Goal: Information Seeking & Learning: Check status

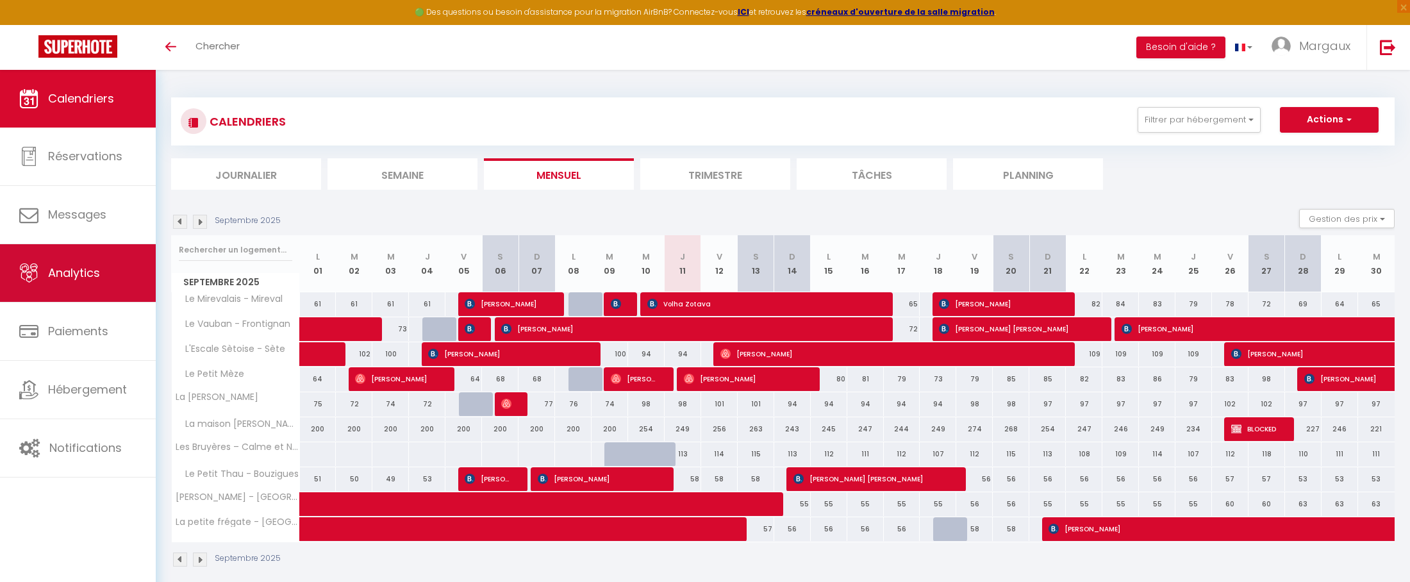
click at [56, 274] on span "Analytics" at bounding box center [74, 273] width 52 height 16
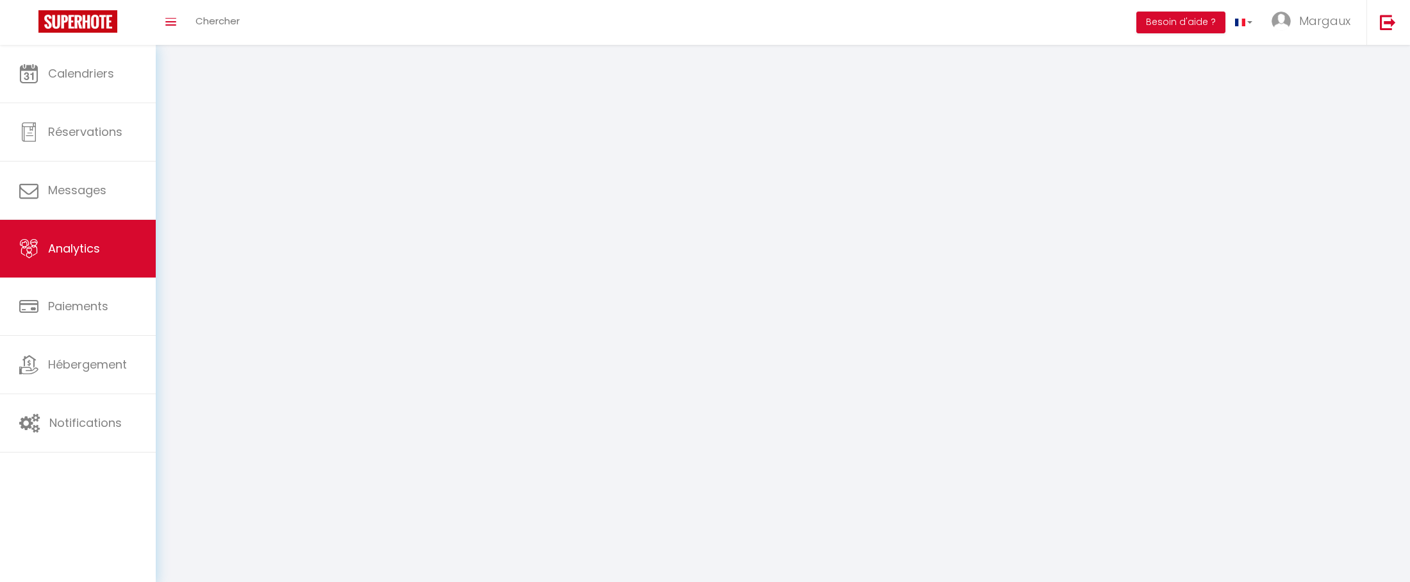
select select "2025"
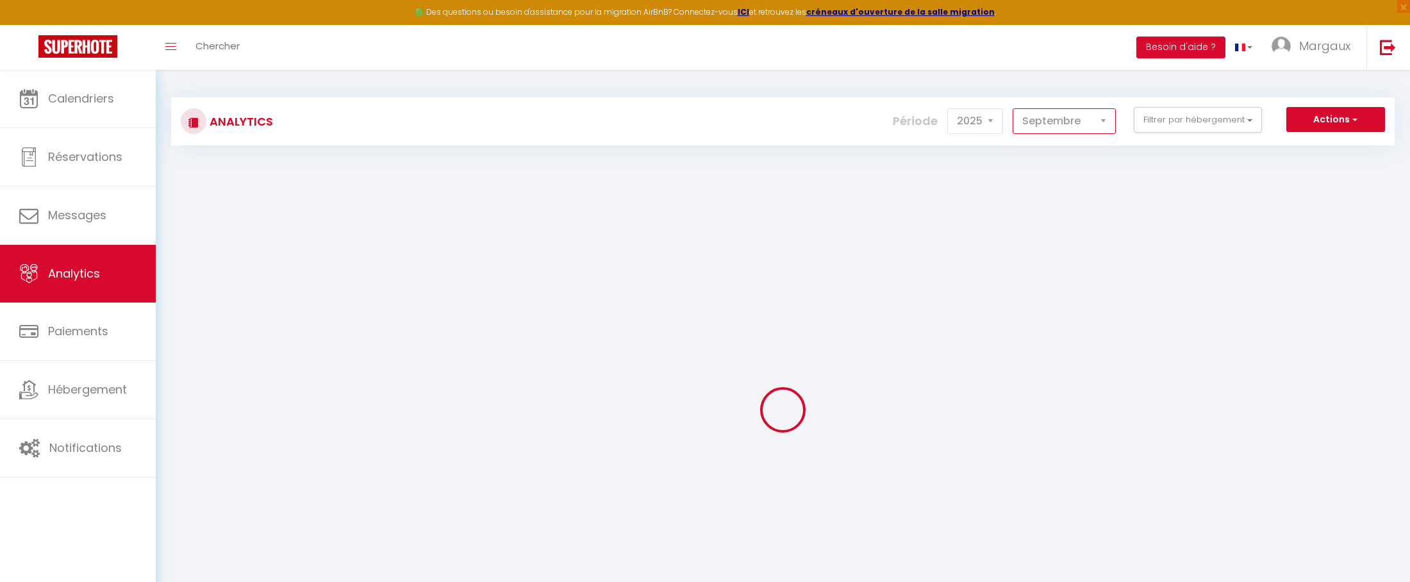
click at [1041, 116] on select "[PERSON_NAME] Mars [PERSON_NAME] Juin Juillet Août Septembre Octobre Novembre D…" at bounding box center [1063, 121] width 103 height 26
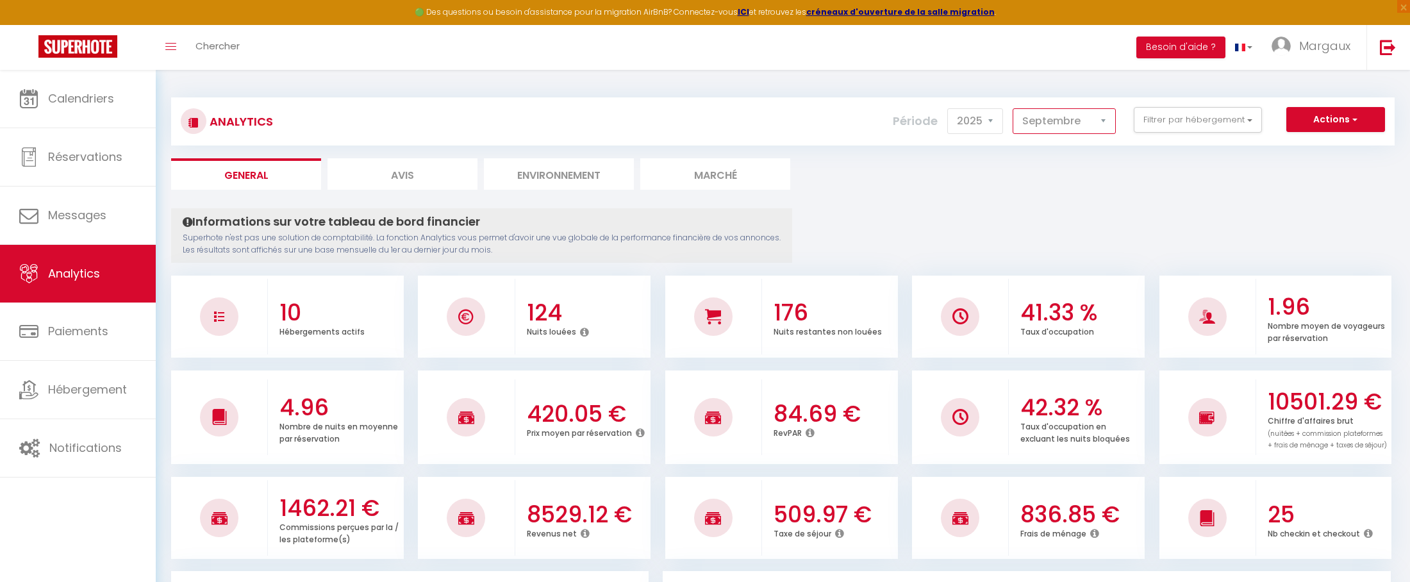
select select "8"
click at [1013, 108] on select "[PERSON_NAME] Mars [PERSON_NAME] Juin Juillet Août Septembre Octobre Novembre D…" at bounding box center [1063, 121] width 103 height 26
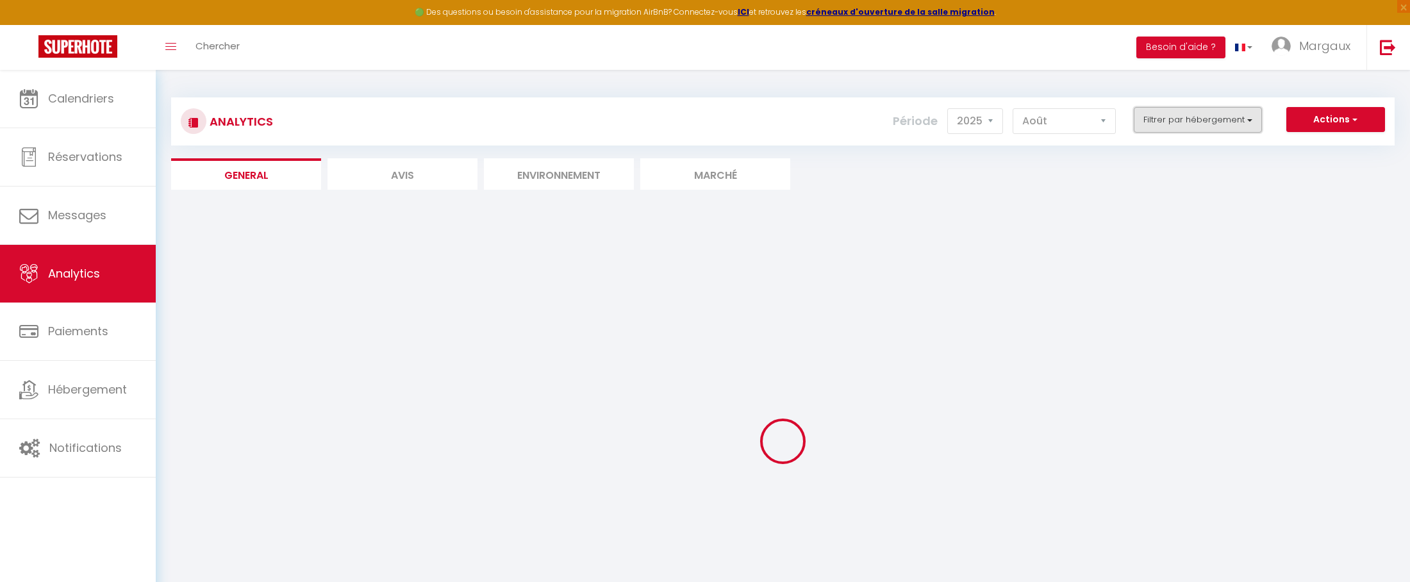
click at [1223, 116] on button "Filtrer par hébergement" at bounding box center [1198, 120] width 128 height 26
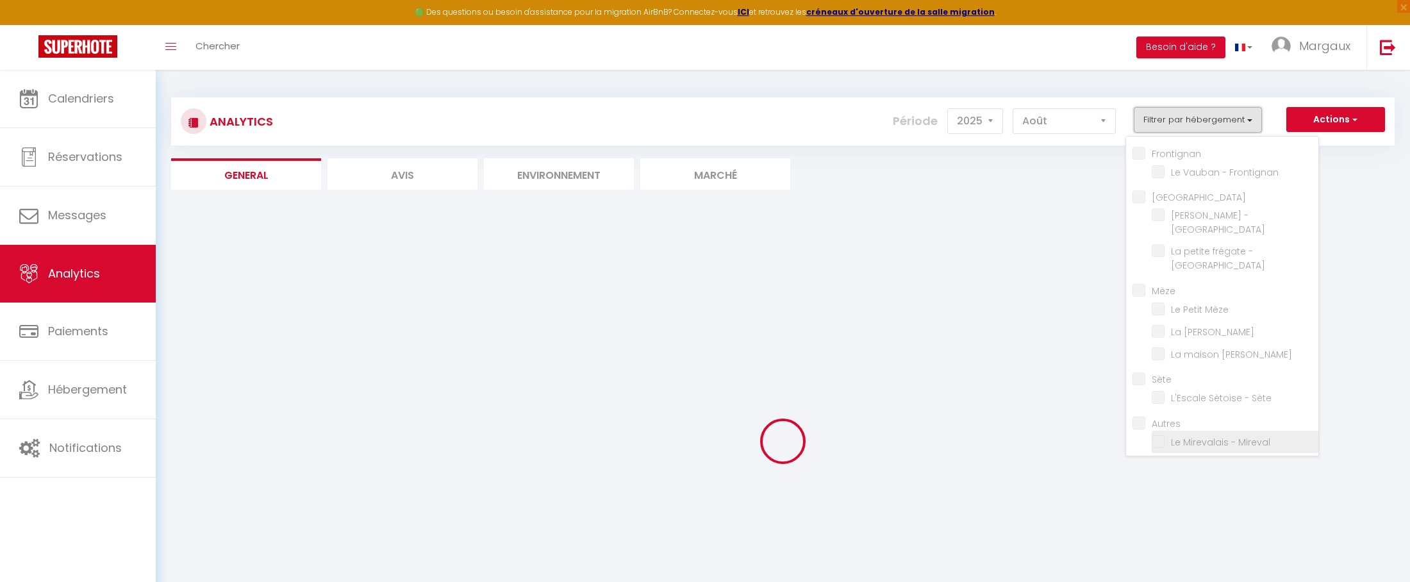
checkbox input "false"
checkbox Frontignan "false"
checkbox input "false"
checkbox Balaruc-les-bains "false"
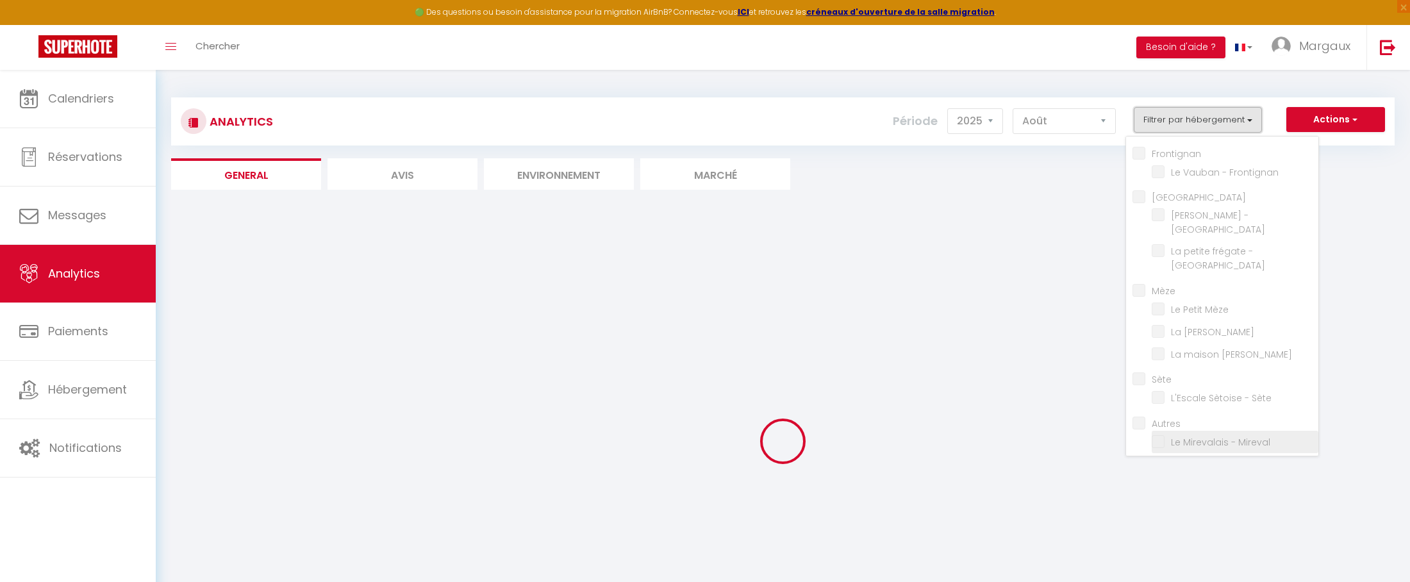
checkbox input "false"
checkbox Mèze "false"
checkbox d’Edmond-mèze "false"
checkbox input "false"
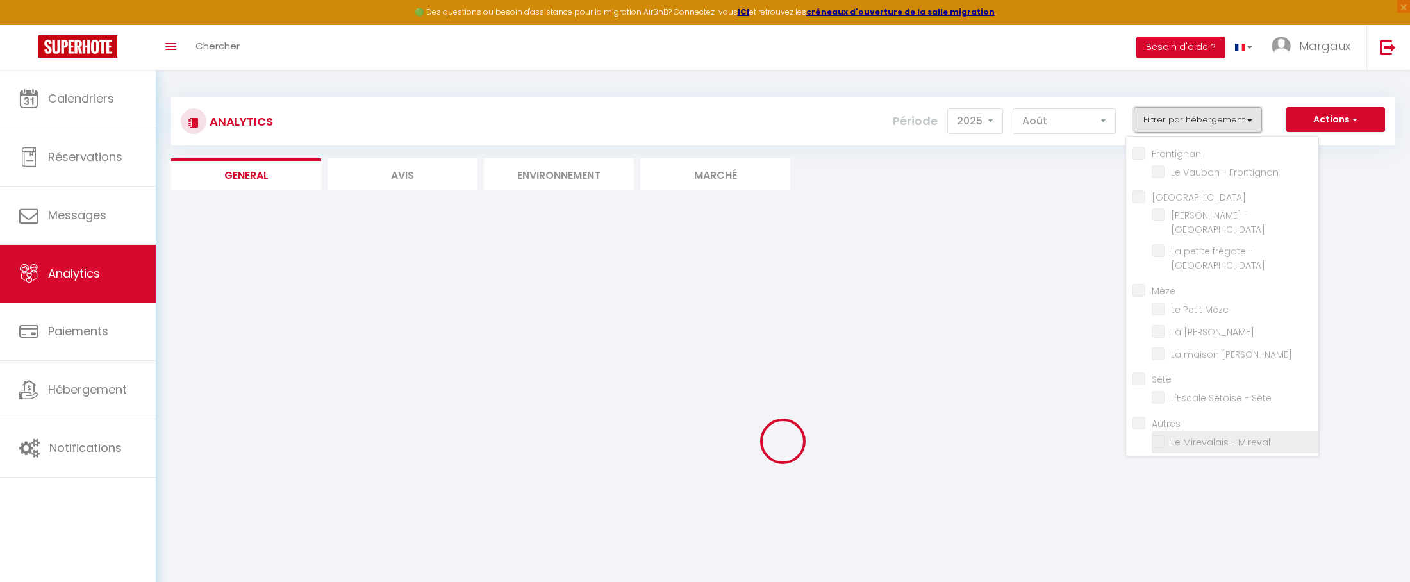
checkbox Sète "false"
checkbox input "false"
checkbox Mireval "false"
checkbox Pezenas "false"
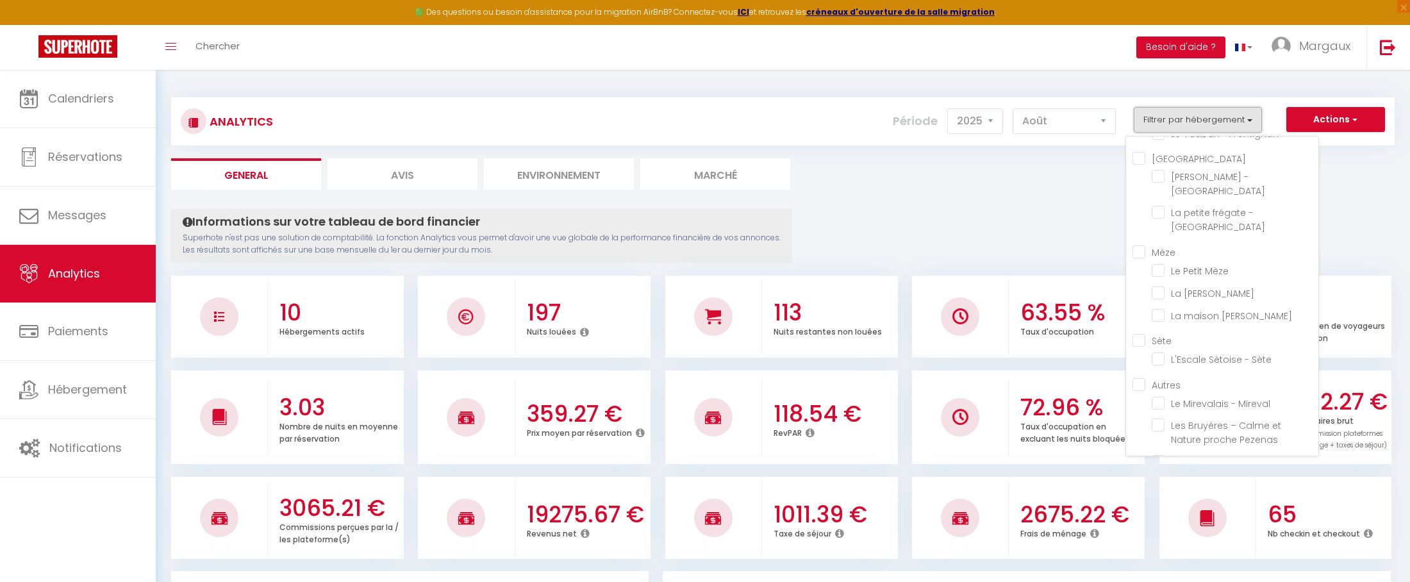
scroll to position [52, 0]
click at [1164, 441] on Bouzigues "checkbox" at bounding box center [1235, 447] width 167 height 13
checkbox Bouzigues "true"
checkbox Frontignan "false"
checkbox Balaruc-les-bains "false"
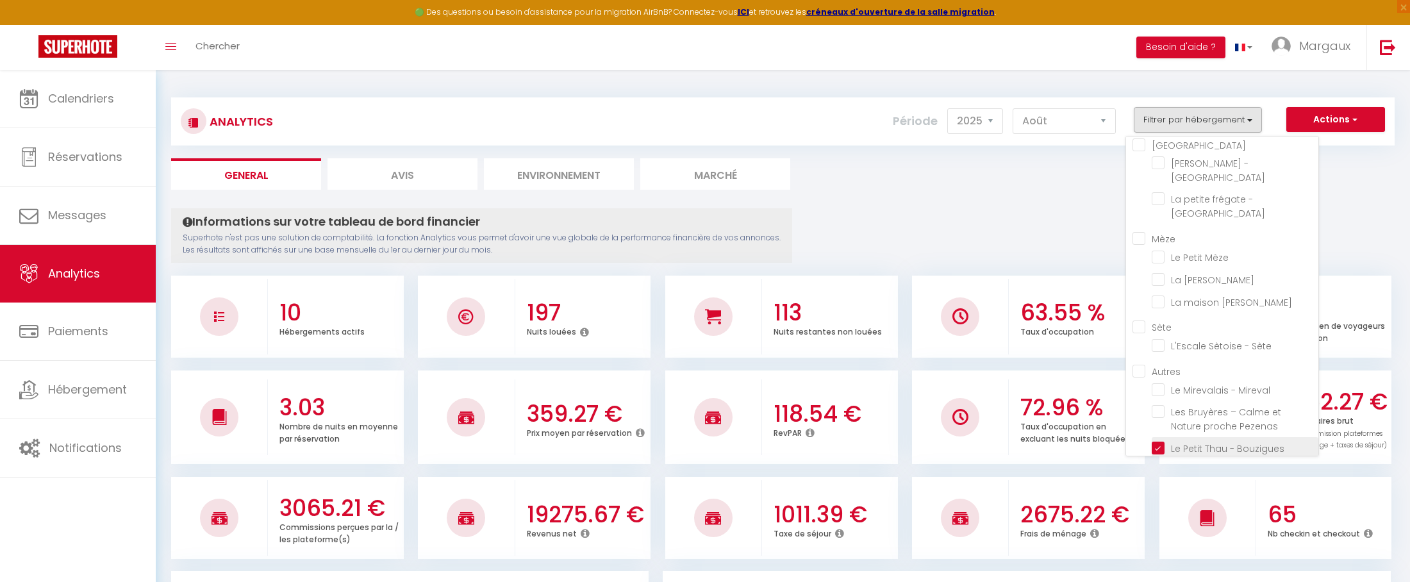
checkbox Balaruc-les-bains "false"
checkbox Mèze "false"
checkbox d’Edmond-mèze "false"
checkbox Sète "false"
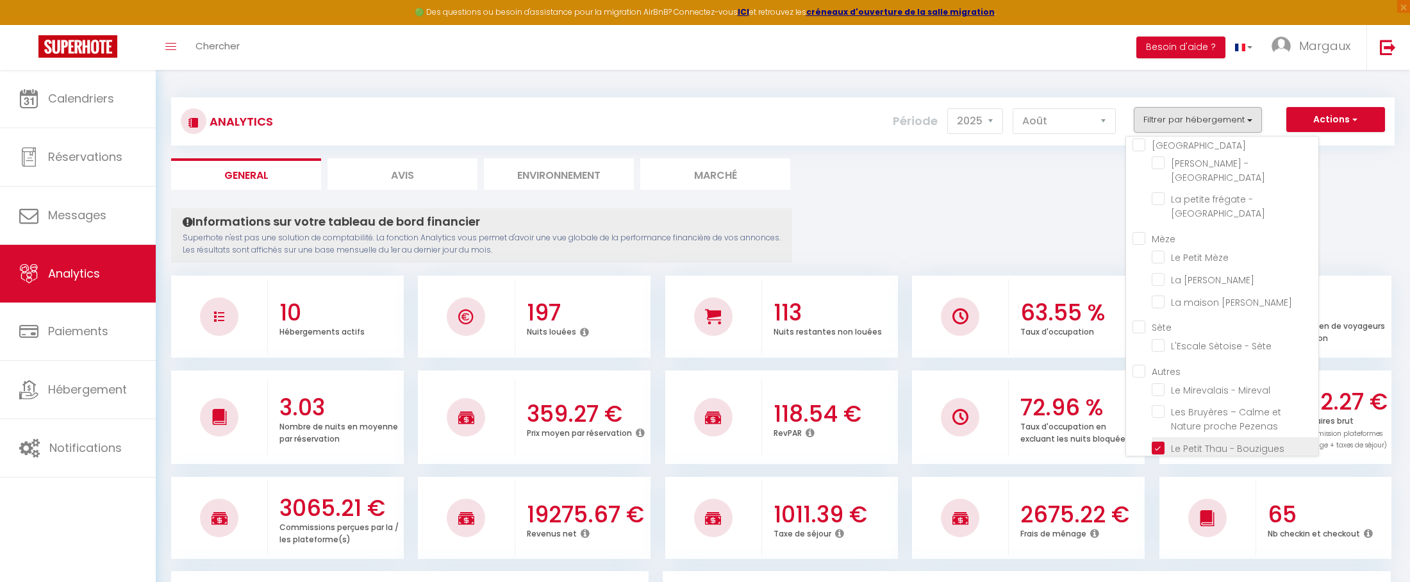
checkbox Mireval "false"
checkbox Pezenas "false"
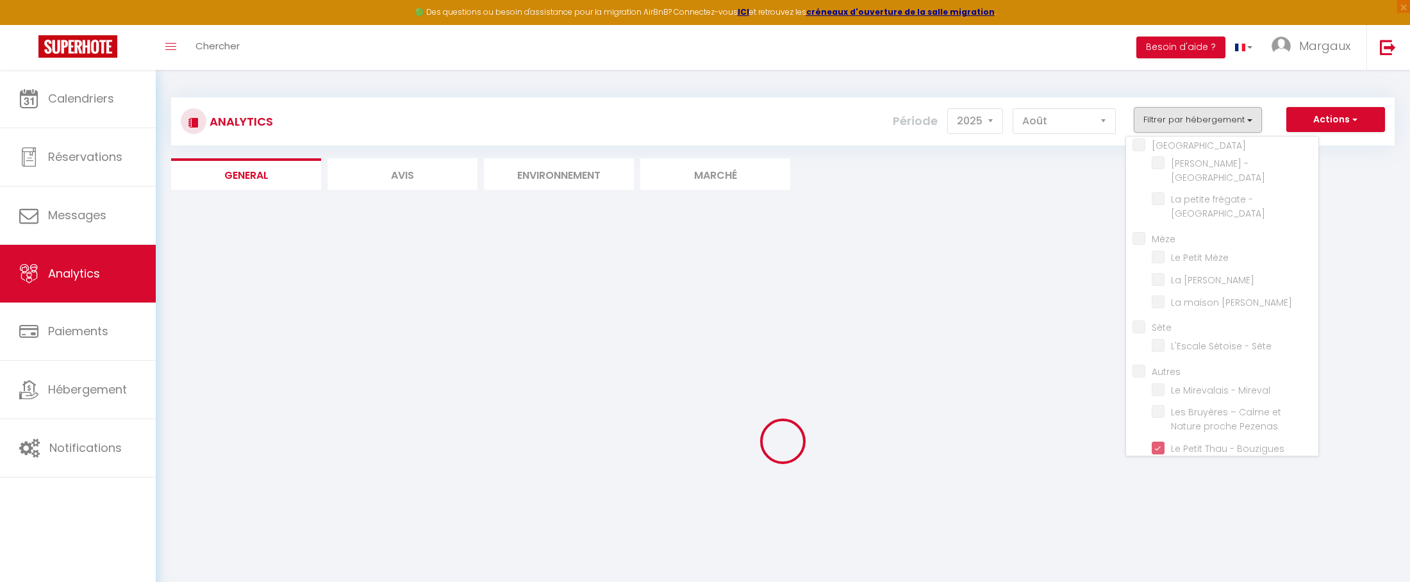
checkbox Frontignan "false"
checkbox Balaruc-les-bains "false"
checkbox Mèze "false"
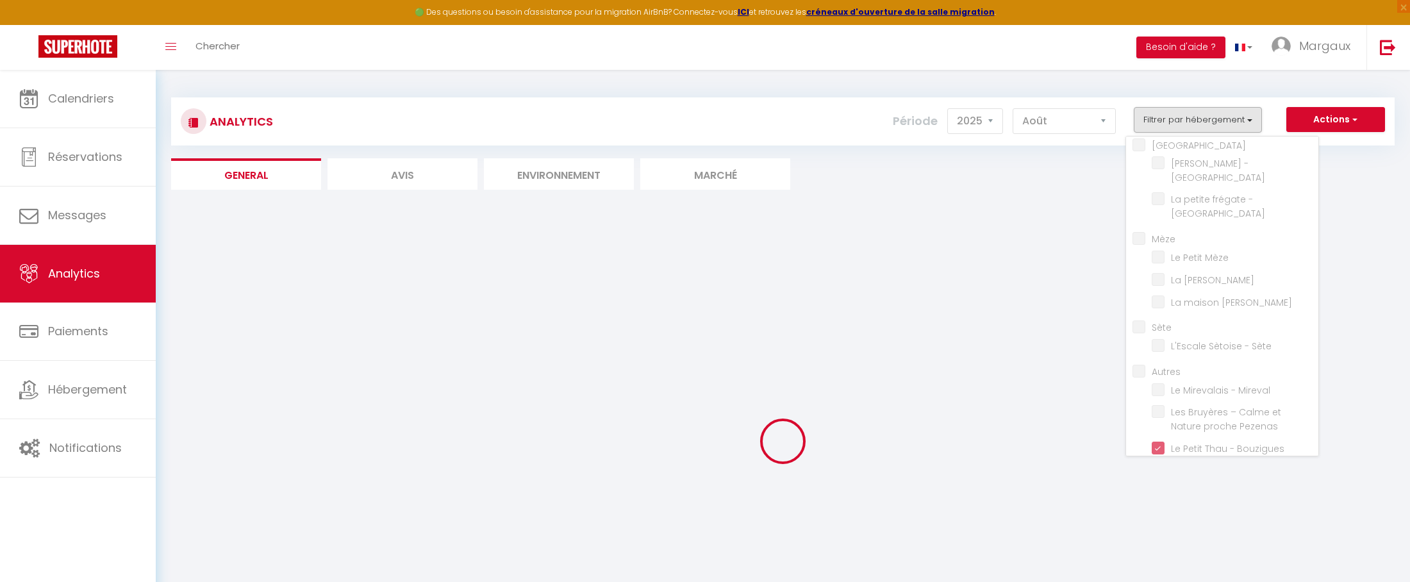
checkbox d’Edmond-mèze "false"
checkbox Sète "false"
checkbox Mireval "false"
checkbox Pezenas "false"
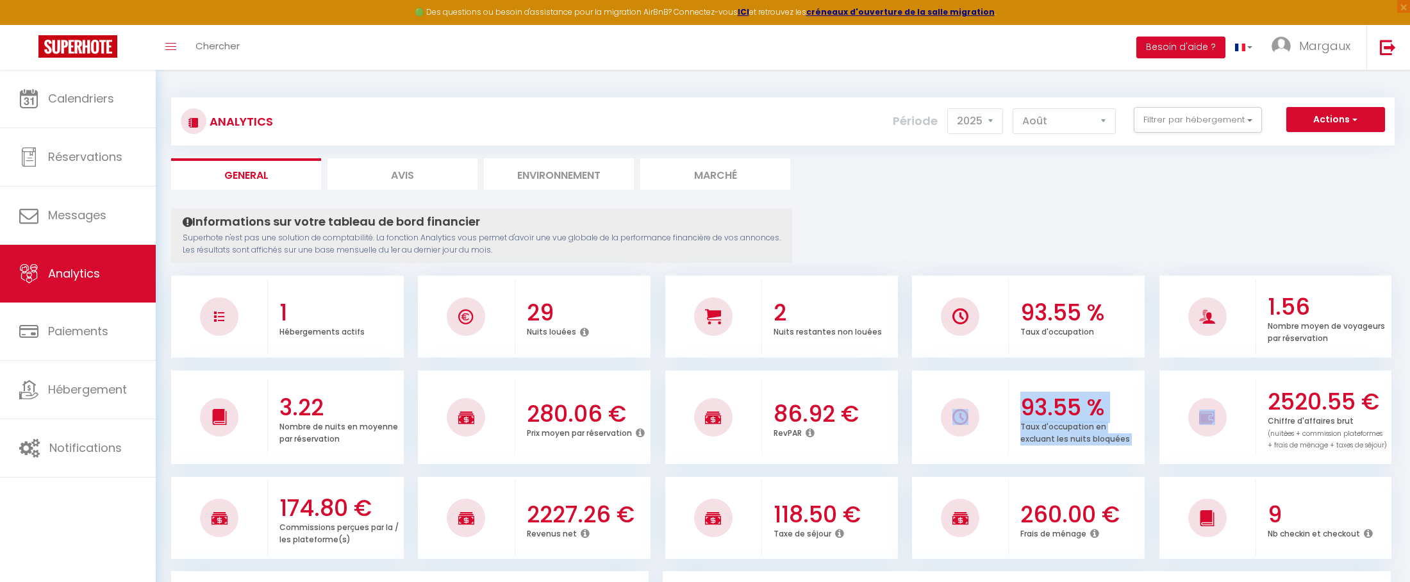
drag, startPoint x: 1050, startPoint y: 404, endPoint x: 1194, endPoint y: 406, distance: 144.8
click at [1194, 406] on ul "3.22 Nombre de nuits en moyenne par réservation 280.06 € Prix moyen par réserva…" at bounding box center [782, 415] width 1223 height 97
